Goal: Information Seeking & Learning: Learn about a topic

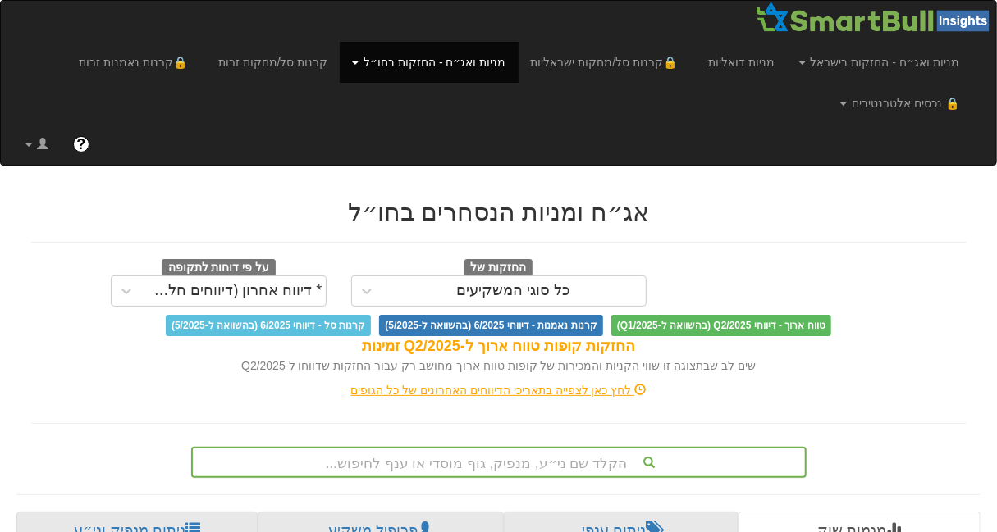
click at [542, 454] on div "הקלד שם ני״ע, מנפיק, גוף מוסדי או ענף לחיפוש..." at bounding box center [499, 463] width 612 height 28
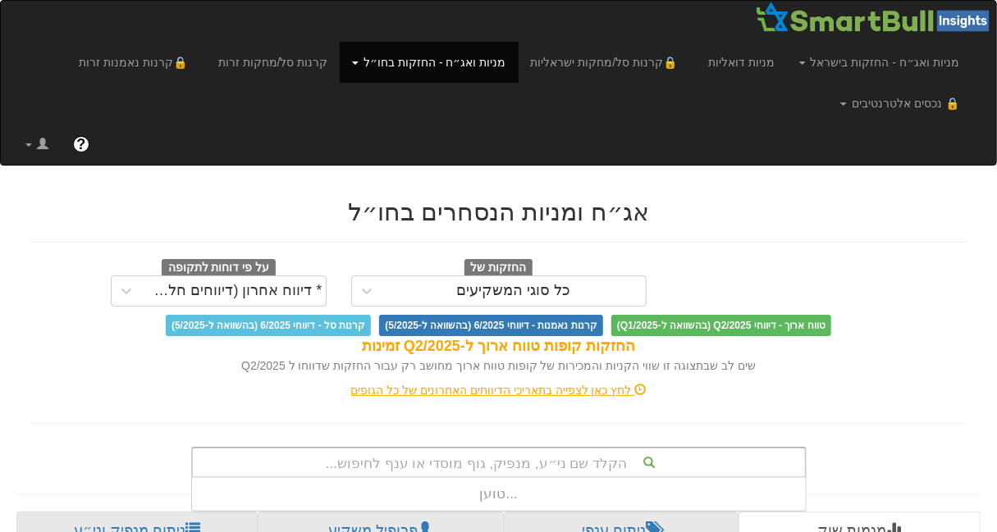
click at [513, 457] on div "הקלד שם ני״ע, מנפיק, גוף מוסדי או ענף לחיפוש..." at bounding box center [499, 463] width 612 height 28
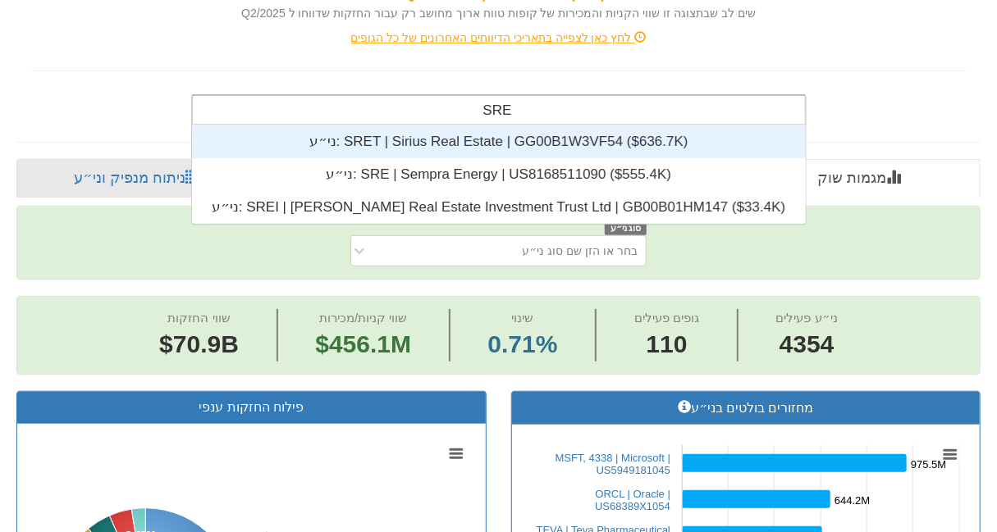
scroll to position [11, 0]
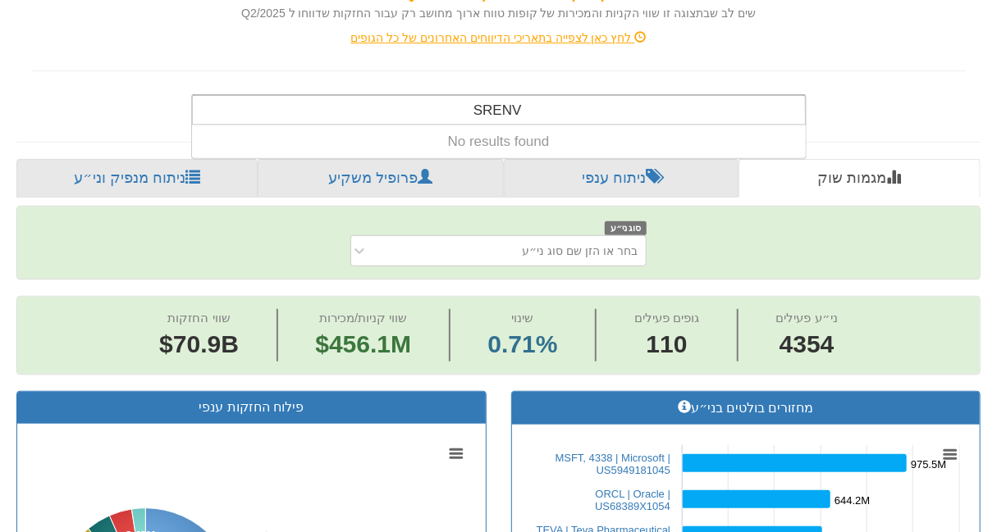
type input "SRENVX"
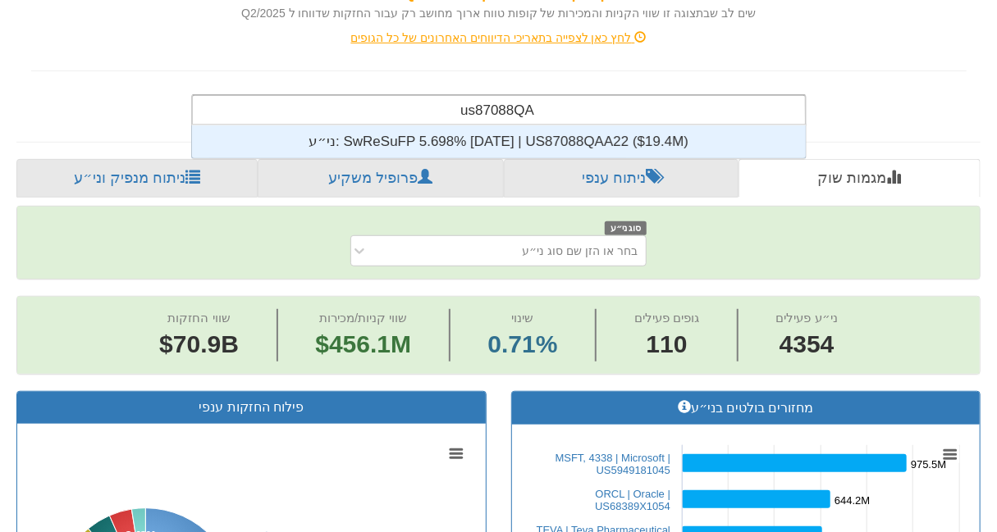
type input "us87088QAA"
click at [470, 132] on div "ני״ע: ‎SwReSuFP 5.698% [DATE] | US87088QAA22 ‎($19.4M)‏" at bounding box center [498, 142] width 614 height 33
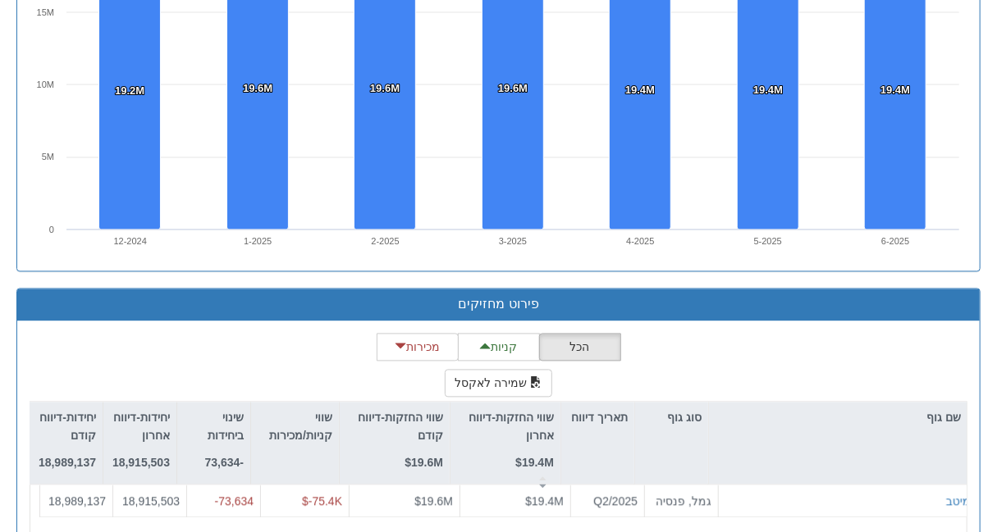
scroll to position [1403, 0]
